Goal: Task Accomplishment & Management: Manage account settings

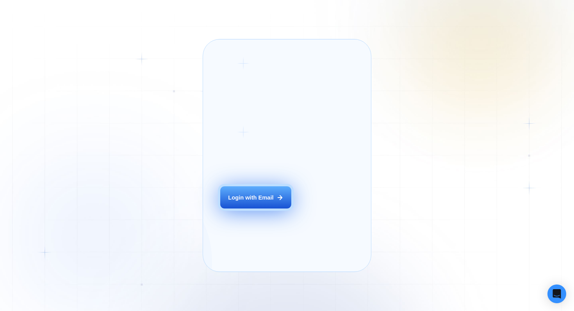
click at [242, 202] on div "Login with Email" at bounding box center [250, 198] width 45 height 8
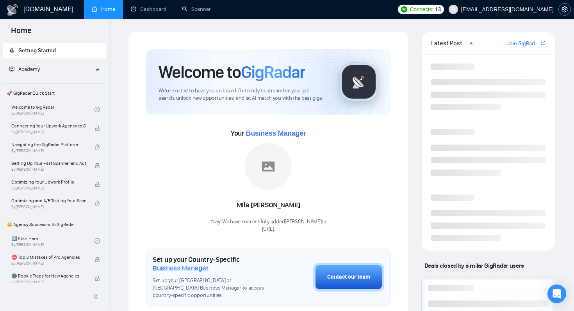
click at [562, 9] on icon "setting" at bounding box center [564, 9] width 6 height 6
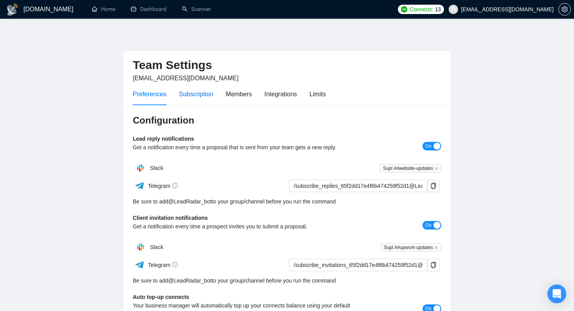
click at [192, 95] on div "Subscription" at bounding box center [196, 94] width 34 height 10
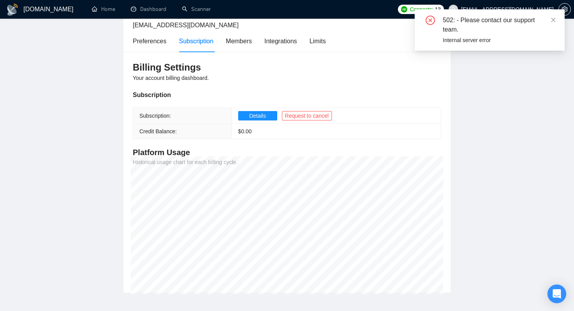
scroll to position [55, 0]
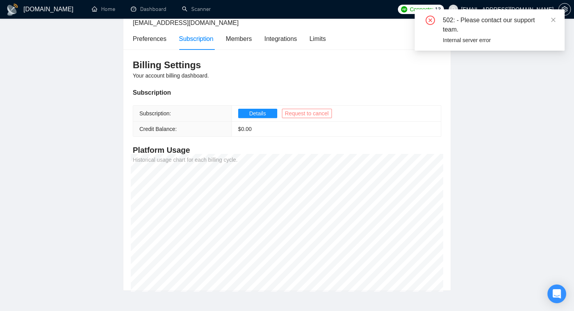
click at [315, 114] on span "Request to cancel" at bounding box center [307, 113] width 44 height 9
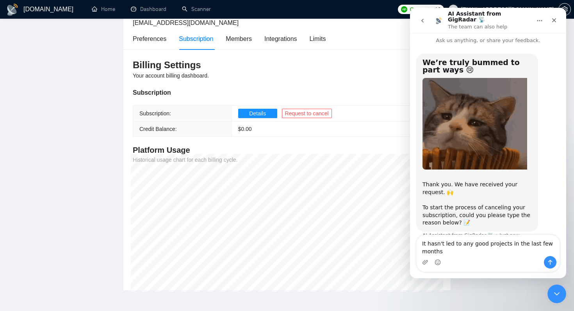
scroll to position [11, 0]
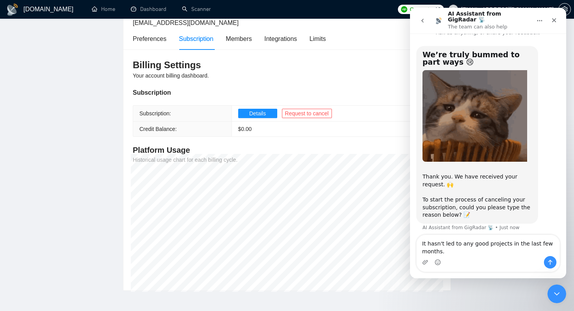
type textarea "It hasn't led to any good projects in the last few months."
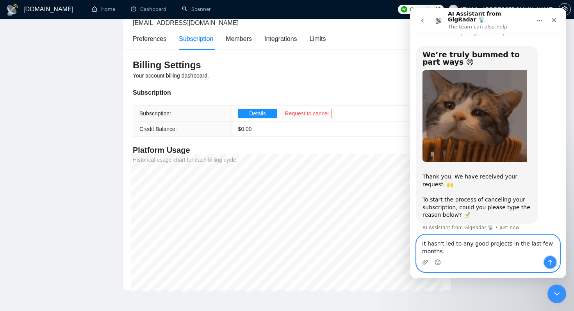
click at [555, 263] on button "Send a message…" at bounding box center [550, 262] width 12 height 12
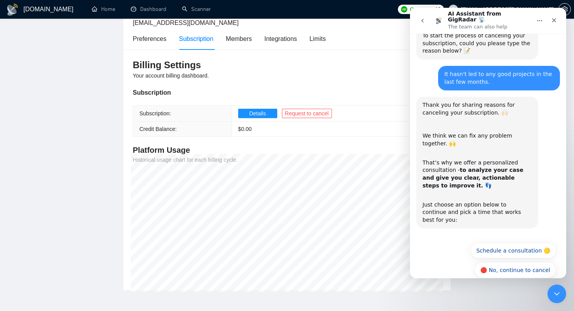
scroll to position [95, 0]
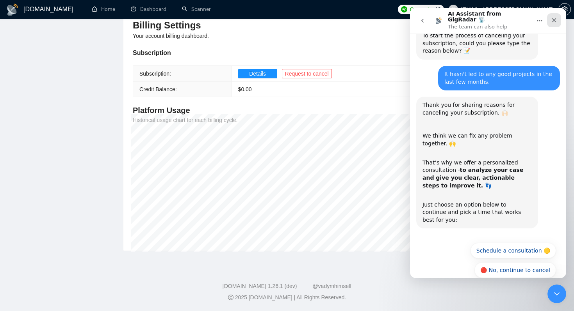
click at [552, 17] on icon "Close" at bounding box center [554, 20] width 6 height 6
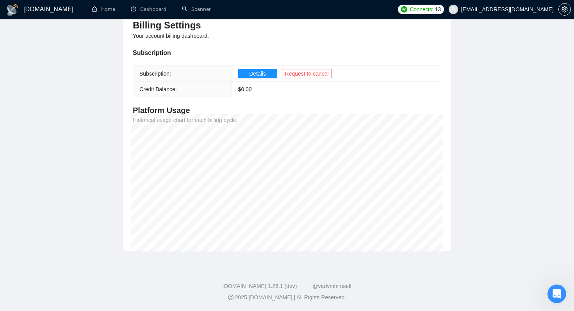
scroll to position [176, 0]
drag, startPoint x: 1099, startPoint y: 569, endPoint x: 554, endPoint y: 288, distance: 612.6
click at [554, 287] on icon "Open Intercom Messenger" at bounding box center [555, 293] width 13 height 13
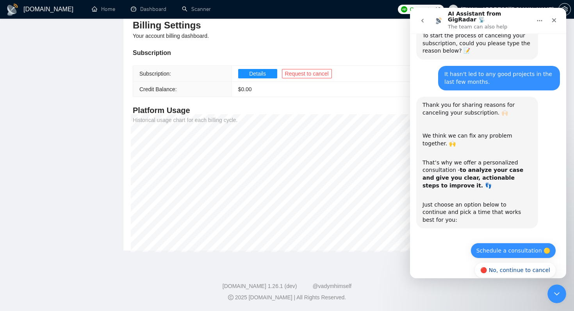
click at [498, 243] on button "Schedule a consultation 🟡" at bounding box center [512, 251] width 85 height 16
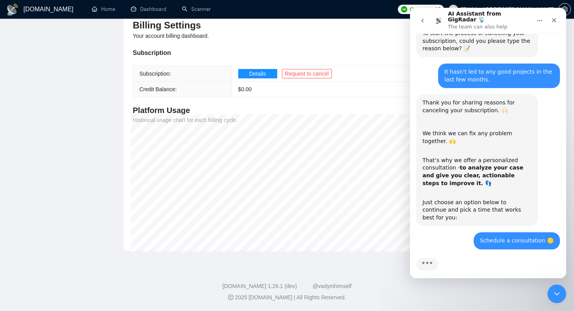
scroll to position [210, 0]
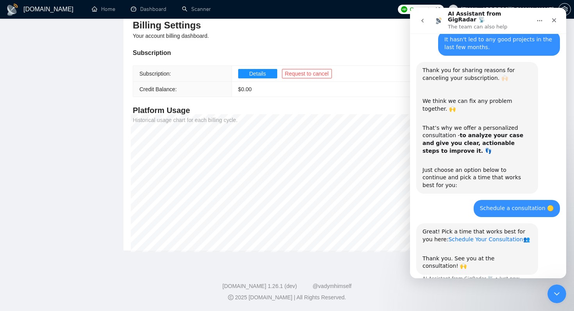
click at [476, 236] on link "Schedule Your Consultation" at bounding box center [485, 239] width 75 height 6
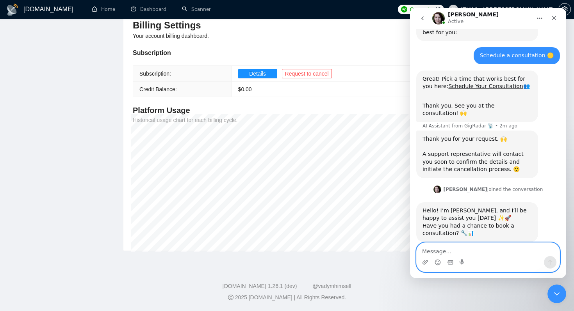
scroll to position [359, 0]
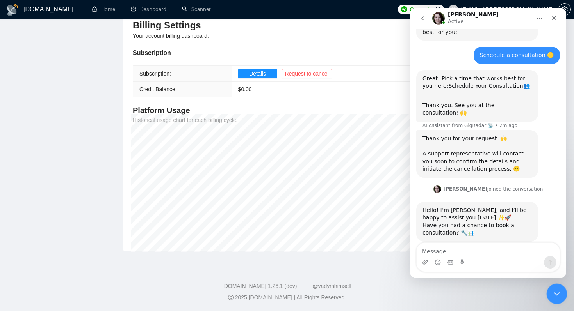
click at [552, 286] on div "Close Intercom Messenger" at bounding box center [555, 293] width 19 height 19
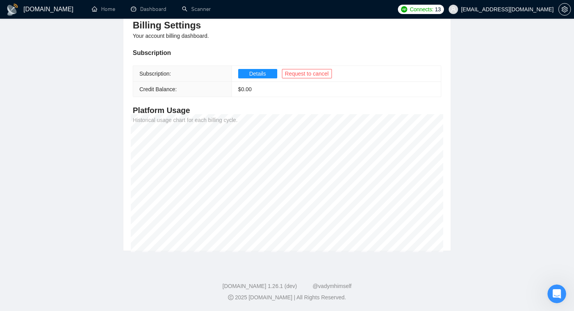
scroll to position [0, 0]
